Goal: Transaction & Acquisition: Purchase product/service

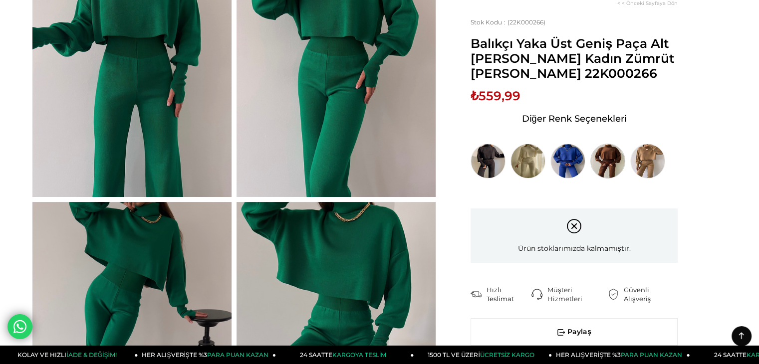
scroll to position [150, 0]
click at [481, 164] on img at bounding box center [487, 161] width 35 height 35
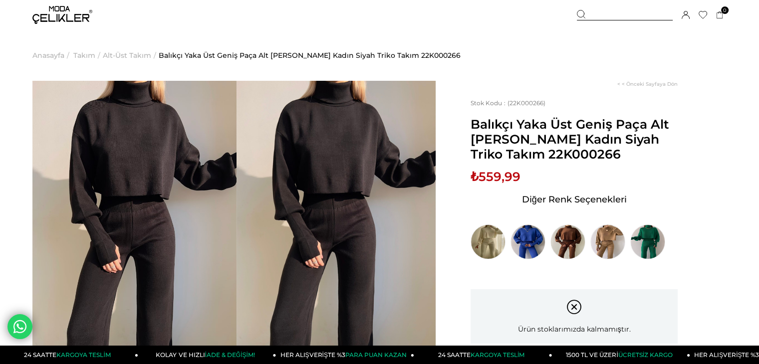
click at [86, 17] on img at bounding box center [62, 15] width 60 height 18
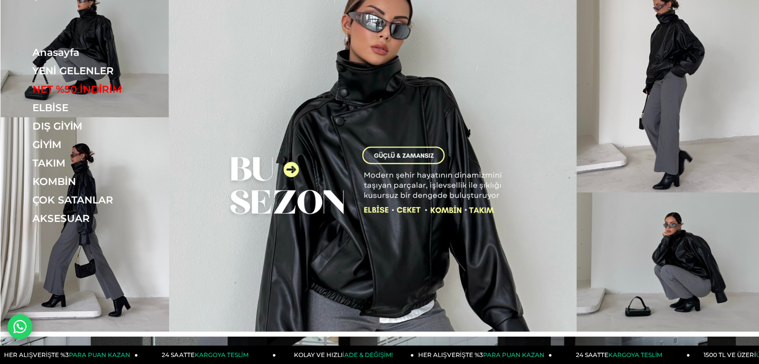
scroll to position [150, 0]
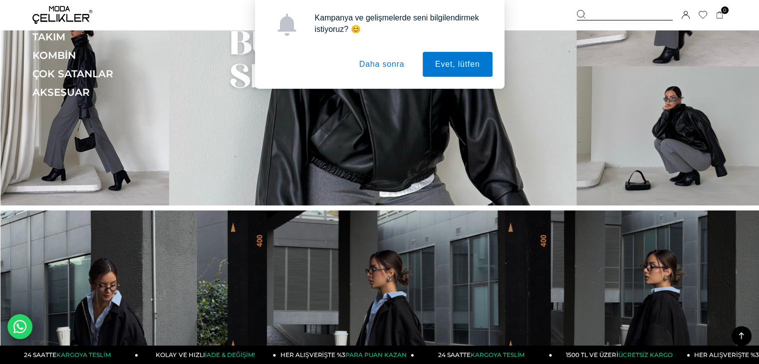
click at [386, 65] on button "Daha sonra" at bounding box center [382, 64] width 70 height 25
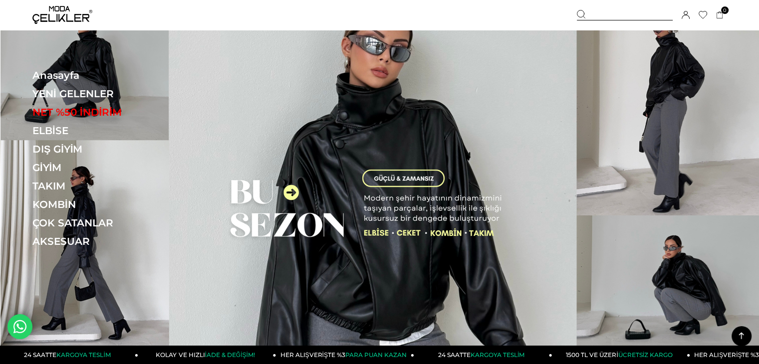
scroll to position [0, 0]
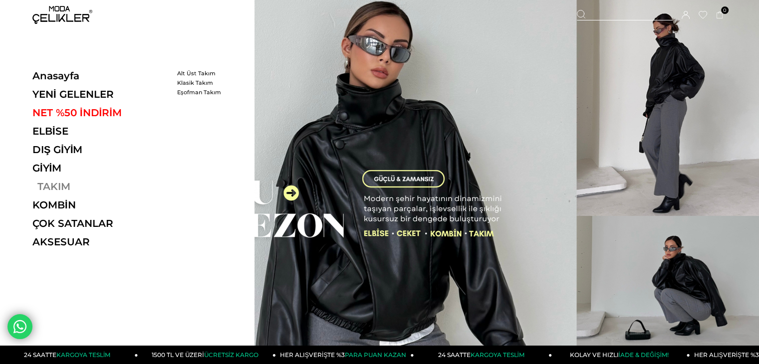
click at [58, 182] on link "TAKIM" at bounding box center [100, 187] width 137 height 12
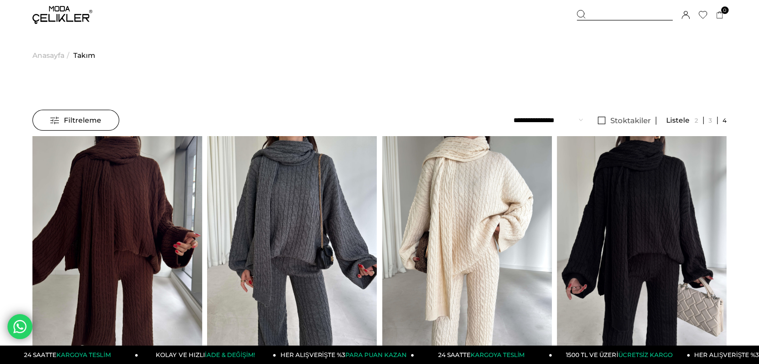
click at [602, 13] on div at bounding box center [624, 15] width 96 height 10
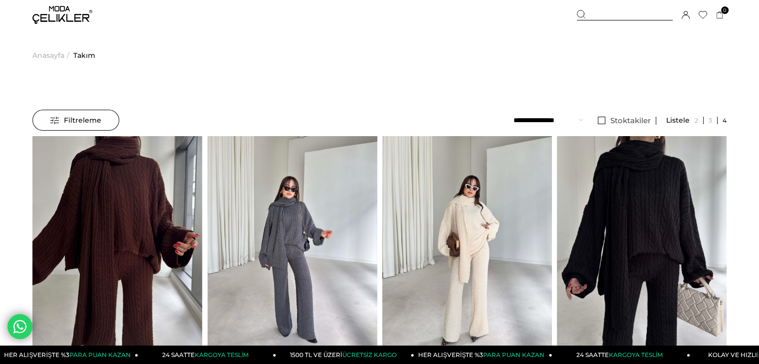
type input "**********"
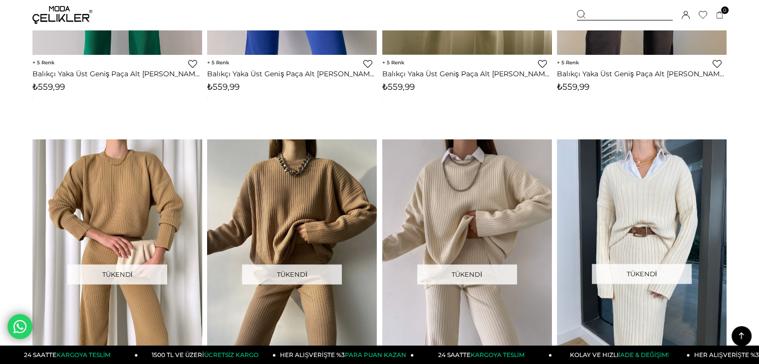
scroll to position [1745, 0]
